Goal: Register for event/course

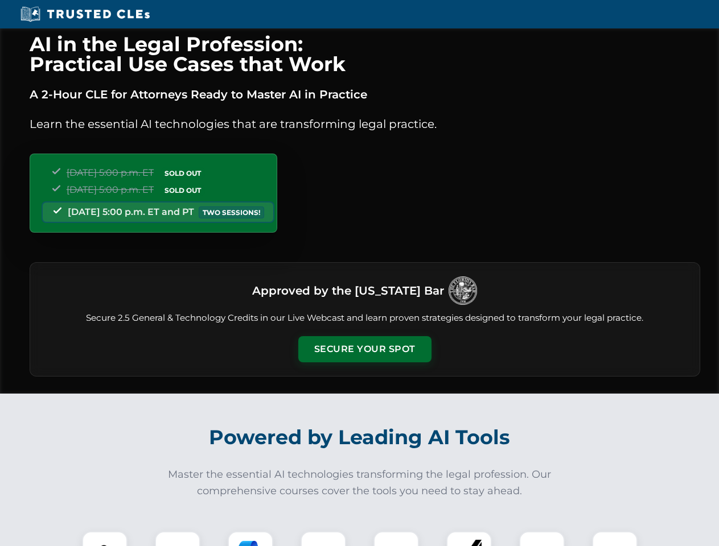
click at [364, 349] on button "Secure Your Spot" at bounding box center [364, 349] width 133 height 26
click at [105, 539] on img at bounding box center [104, 554] width 33 height 33
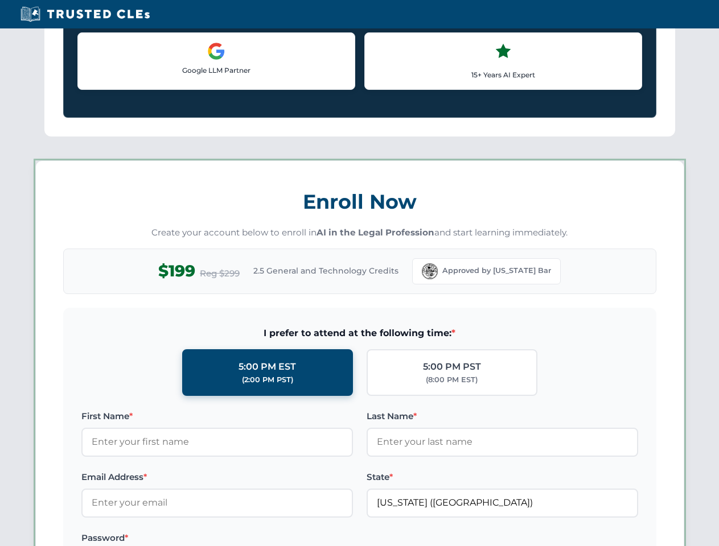
click at [250, 539] on label "Password *" at bounding box center [216, 539] width 271 height 14
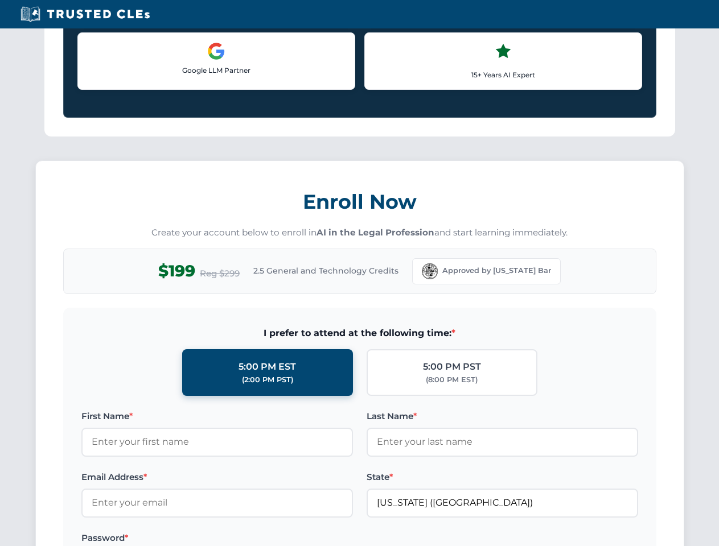
scroll to position [1117, 0]
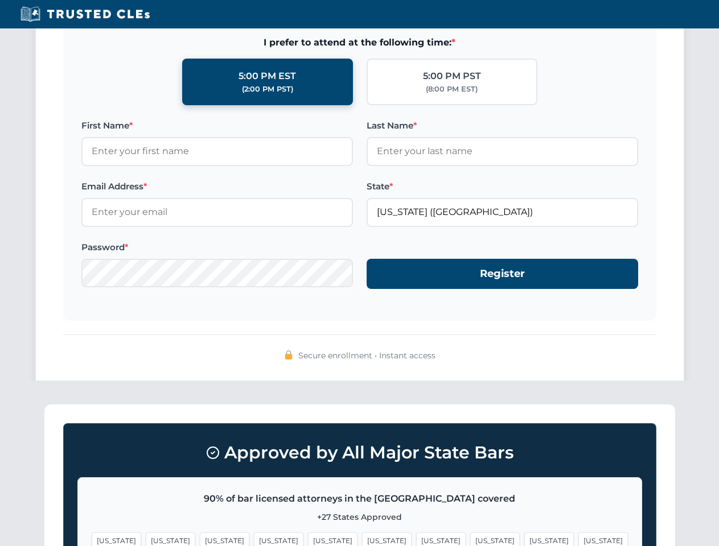
click at [524, 539] on span "[US_STATE]" at bounding box center [549, 541] width 50 height 17
